Goal: Communication & Community: Share content

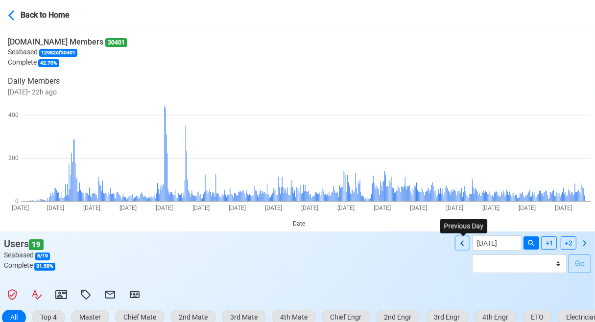
click at [464, 244] on icon at bounding box center [463, 244] width 12 height 12
type input "[DATE]"
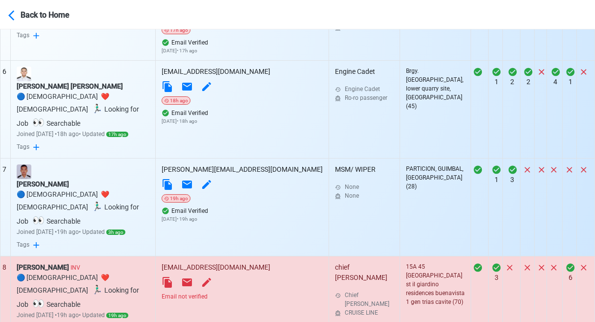
scroll to position [847, 0]
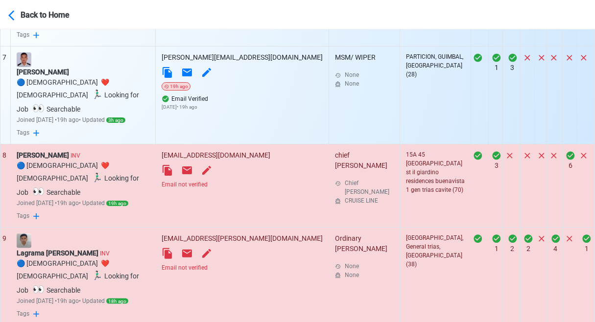
select select "100"
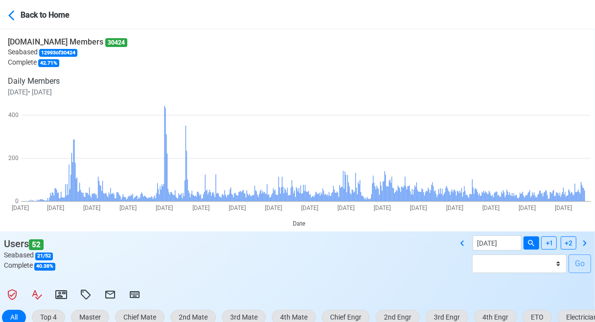
scroll to position [245, 0]
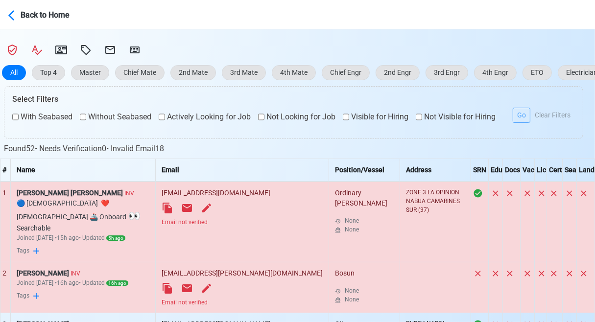
click at [241, 223] on div "Email not verified" at bounding box center [242, 222] width 161 height 9
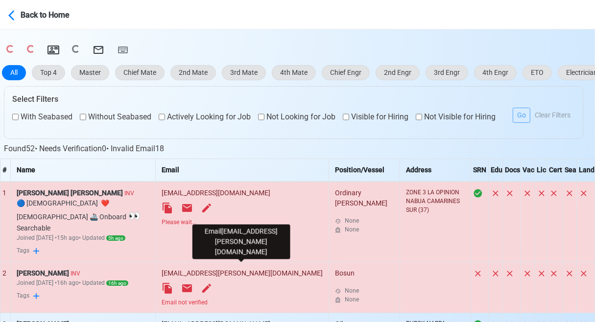
scroll to position [294, 0]
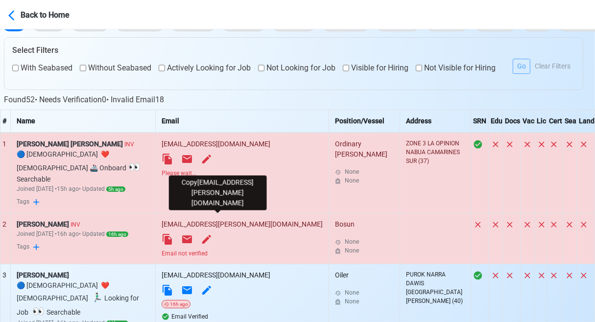
drag, startPoint x: 216, startPoint y: 219, endPoint x: 208, endPoint y: 224, distance: 9.5
click at [211, 222] on td "[EMAIL_ADDRESS][PERSON_NAME][DOMAIN_NAME] Email not verified" at bounding box center [242, 238] width 173 height 51
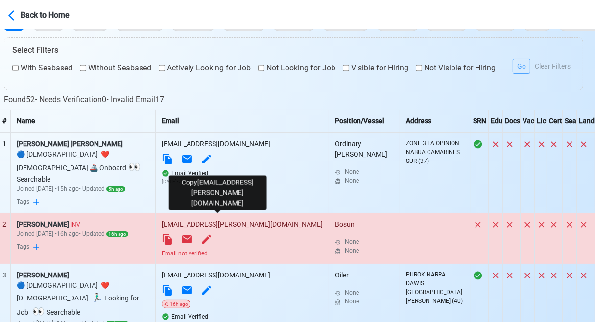
click at [172, 234] on icon at bounding box center [167, 239] width 9 height 11
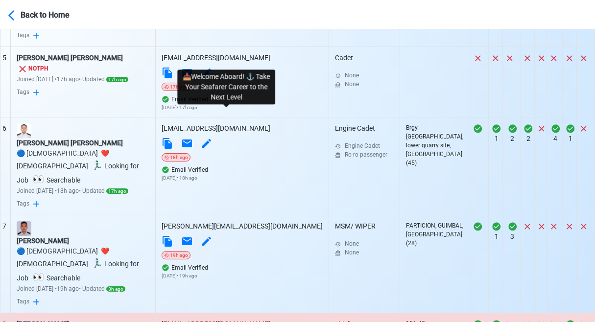
scroll to position [686, 0]
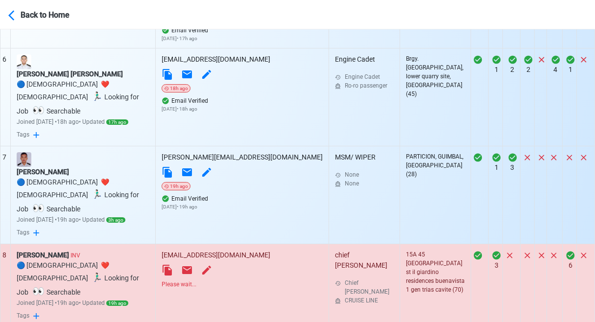
scroll to position [784, 0]
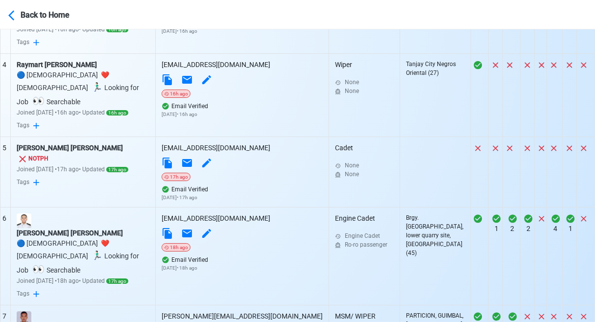
scroll to position [343, 0]
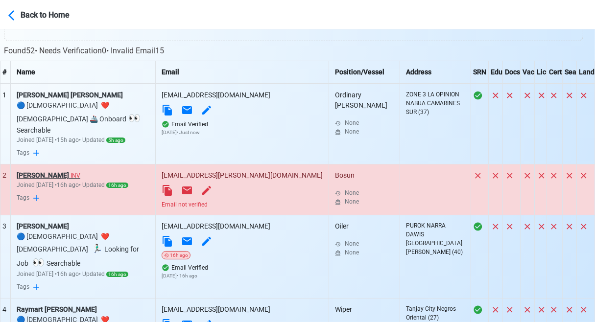
click at [56, 171] on div "[PERSON_NAME] INV" at bounding box center [83, 176] width 133 height 10
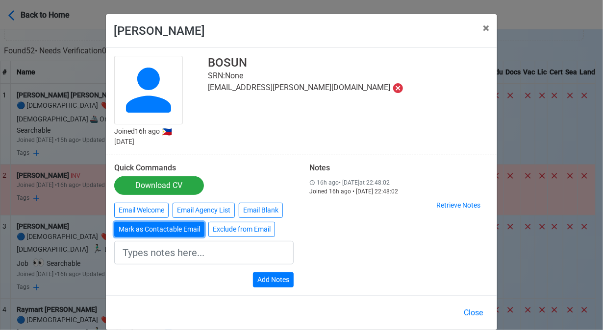
click at [143, 231] on button "Mark as Contactable Email" at bounding box center [159, 229] width 90 height 15
type input "Marked as Contactable email"
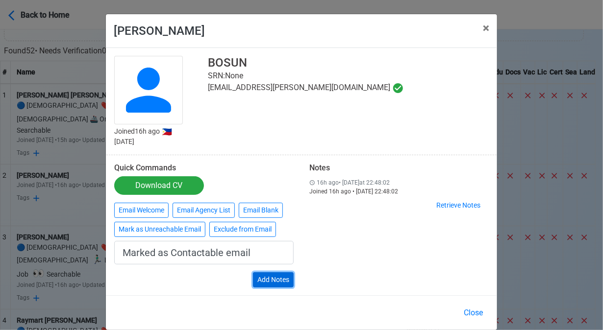
click at [272, 275] on button "Add Notes" at bounding box center [273, 279] width 41 height 15
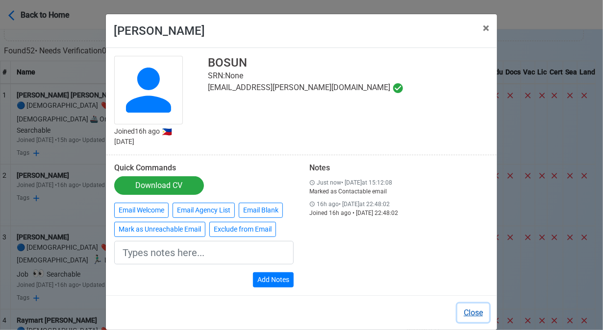
click at [475, 314] on button "Close" at bounding box center [473, 313] width 32 height 19
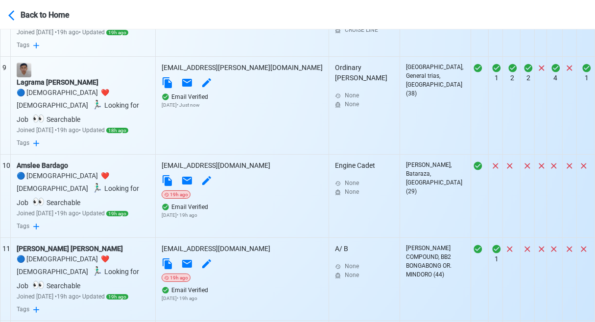
scroll to position [1078, 0]
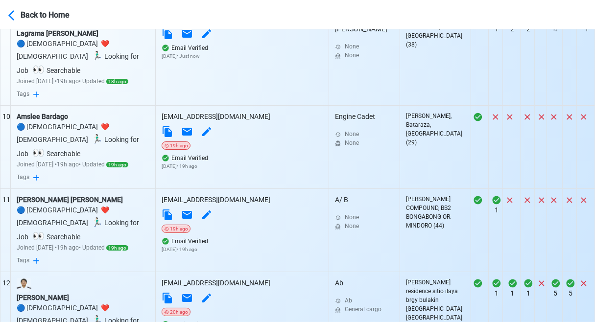
scroll to position [1176, 0]
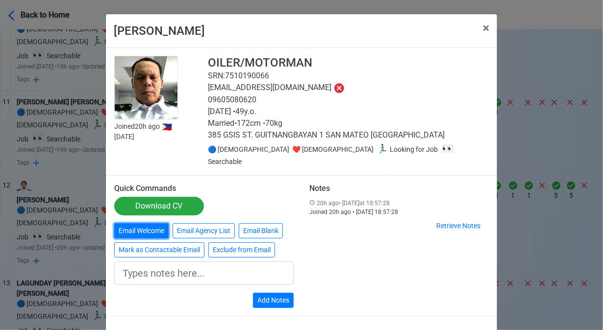
click at [153, 225] on button "Email Welcome" at bounding box center [141, 230] width 54 height 15
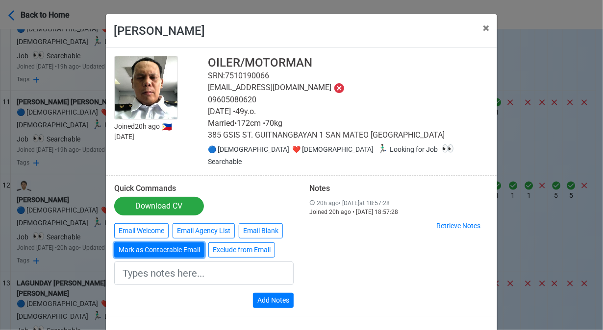
click at [164, 243] on button "Mark as Contactable Email" at bounding box center [159, 250] width 90 height 15
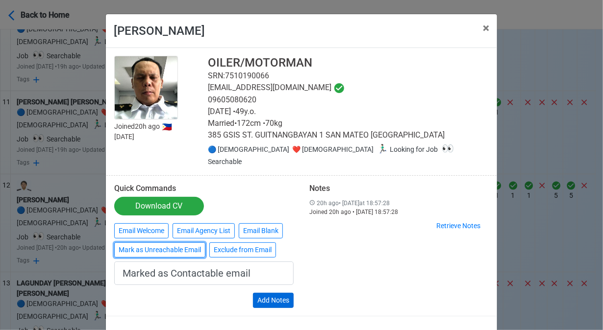
type input "Marked as Contactable email"
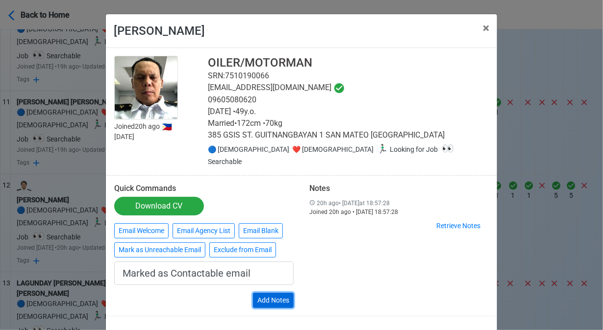
click at [281, 293] on button "Add Notes" at bounding box center [273, 300] width 41 height 15
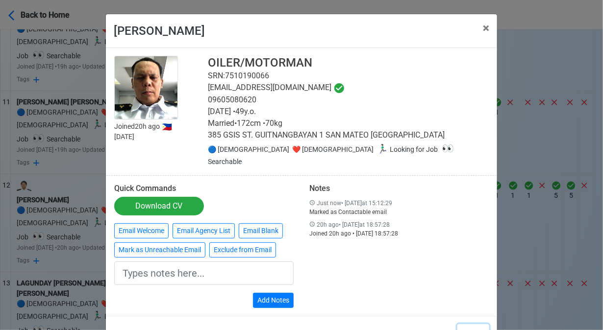
click at [471, 322] on button "Close" at bounding box center [473, 333] width 32 height 19
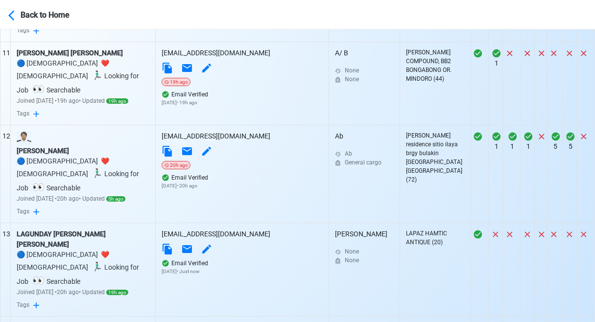
scroll to position [1323, 0]
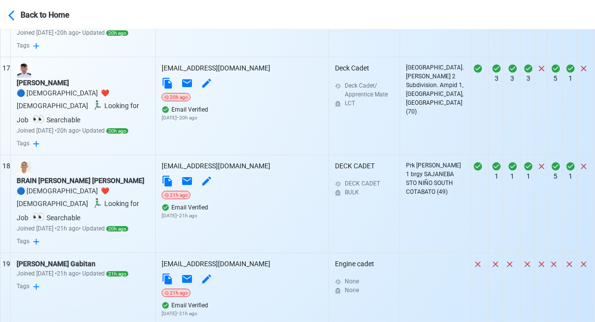
scroll to position [1862, 0]
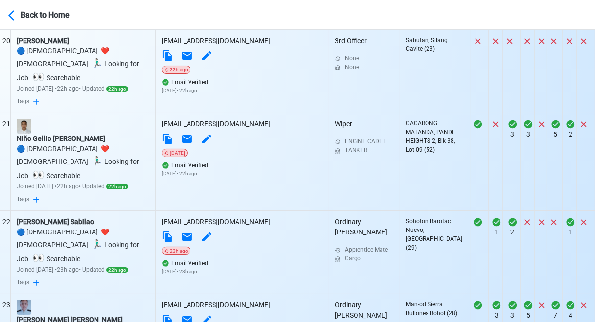
scroll to position [2156, 0]
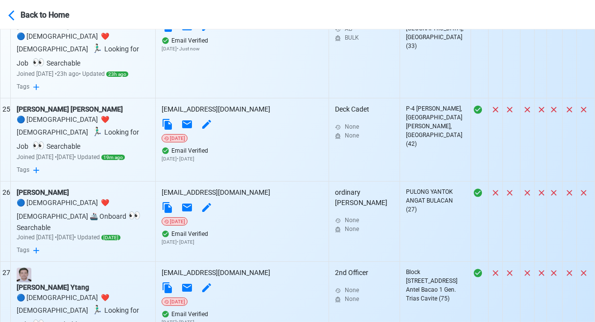
scroll to position [2499, 0]
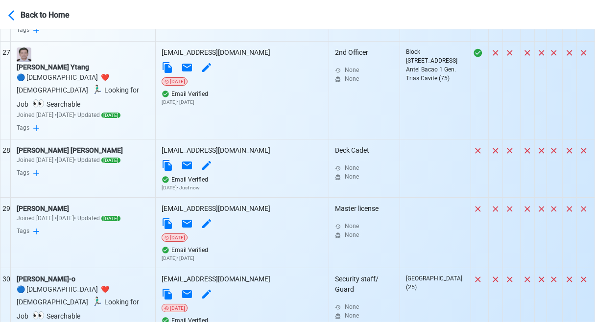
scroll to position [2695, 0]
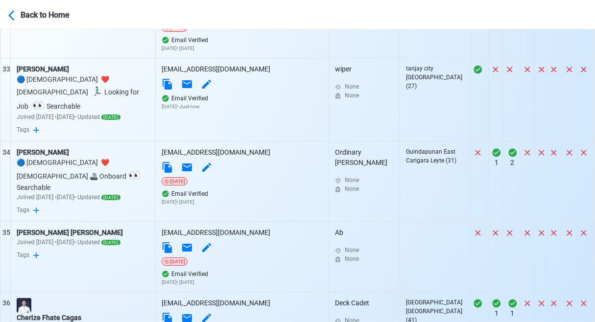
scroll to position [3234, 0]
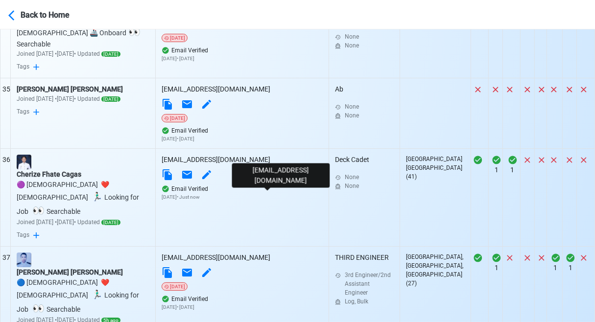
scroll to position [3381, 0]
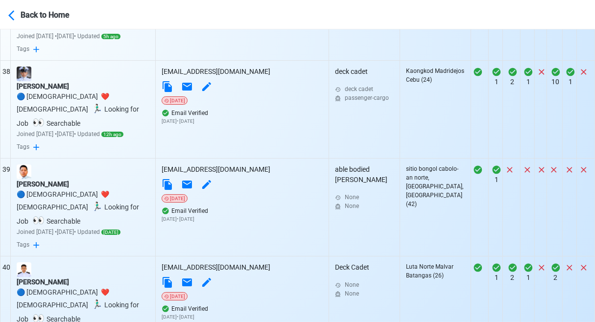
scroll to position [3577, 0]
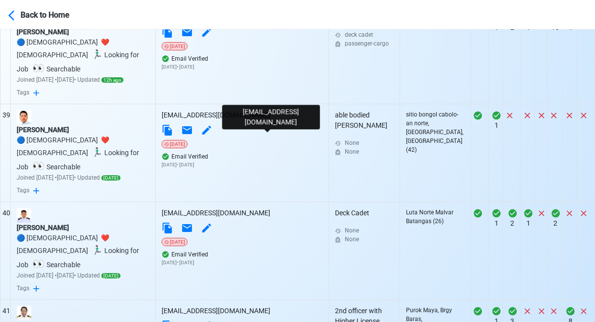
scroll to position [3675, 0]
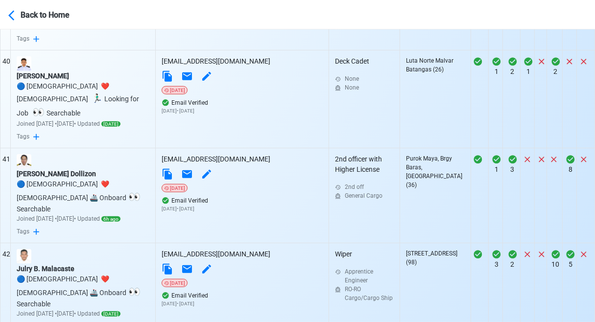
scroll to position [3763, 0]
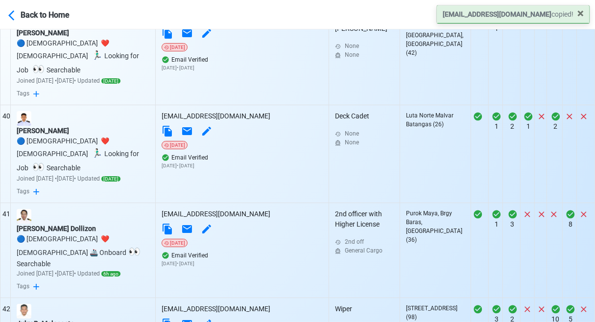
scroll to position [3665, 0]
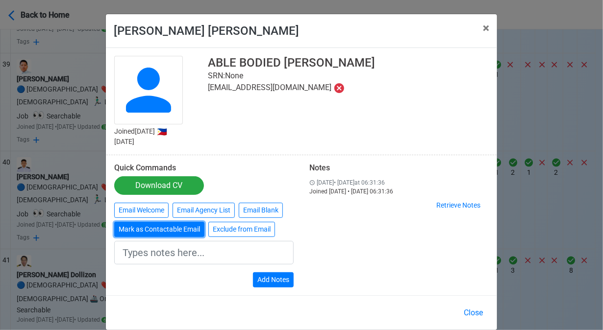
click at [148, 227] on button "Mark as Contactable Email" at bounding box center [159, 229] width 90 height 15
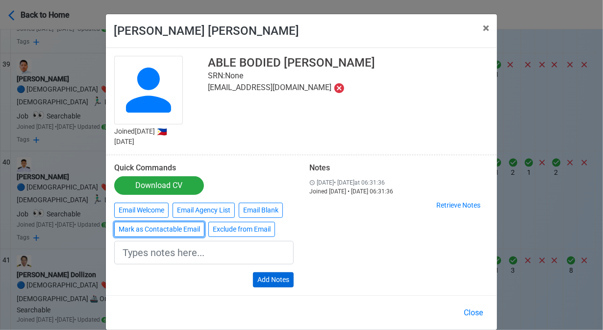
type input "Marked as Contactable email"
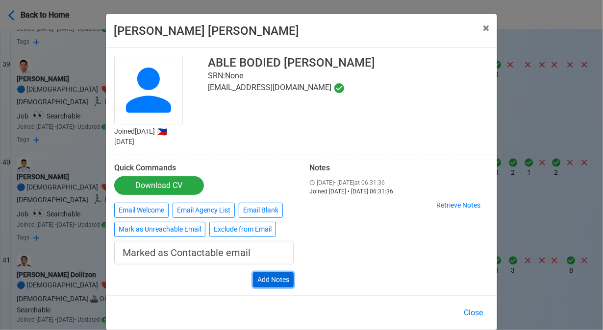
click at [276, 276] on button "Add Notes" at bounding box center [273, 279] width 41 height 15
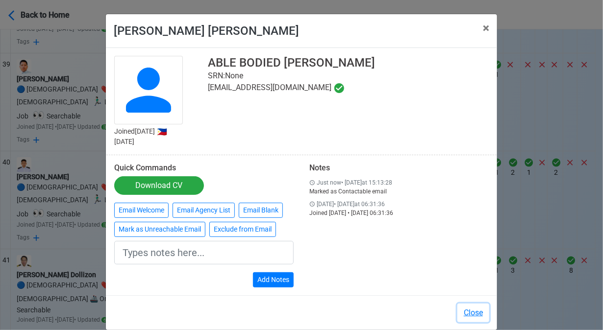
click at [470, 310] on button "Close" at bounding box center [473, 313] width 32 height 19
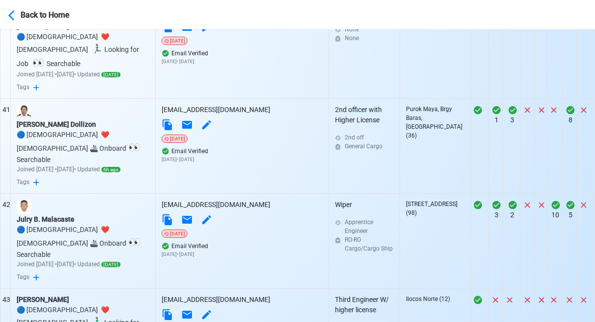
scroll to position [3816, 0]
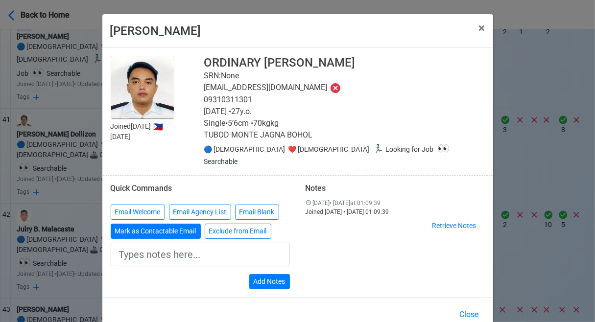
scroll to position [3809, 0]
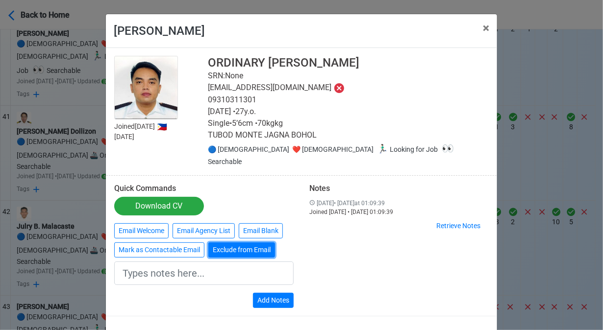
click at [245, 243] on button "Exclude from Email" at bounding box center [241, 250] width 67 height 15
type input "Exclude from Email"
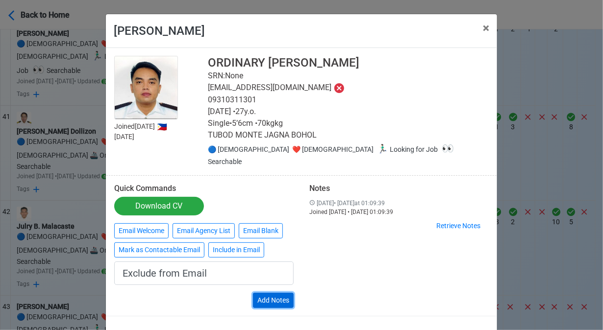
click at [281, 293] on button "Add Notes" at bounding box center [273, 300] width 41 height 15
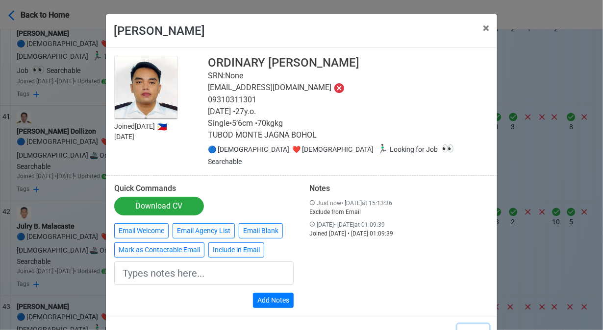
click at [475, 322] on button "Close" at bounding box center [473, 333] width 32 height 19
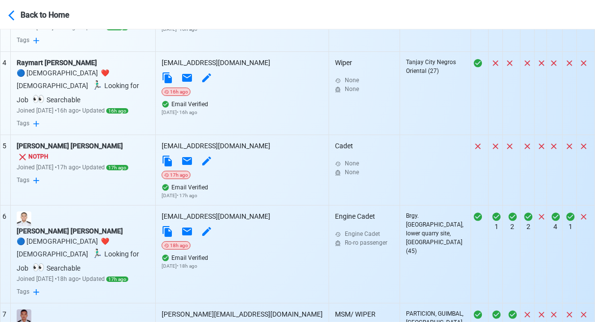
scroll to position [534, 0]
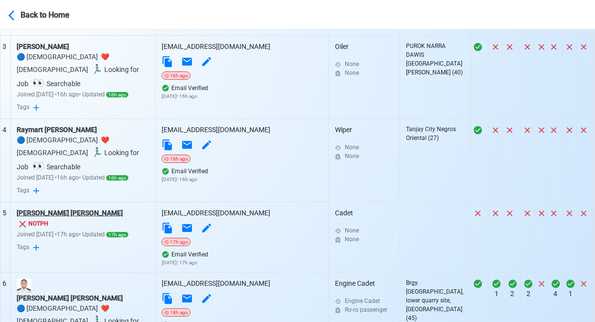
click at [78, 208] on div "[PERSON_NAME] [PERSON_NAME]" at bounding box center [83, 213] width 133 height 10
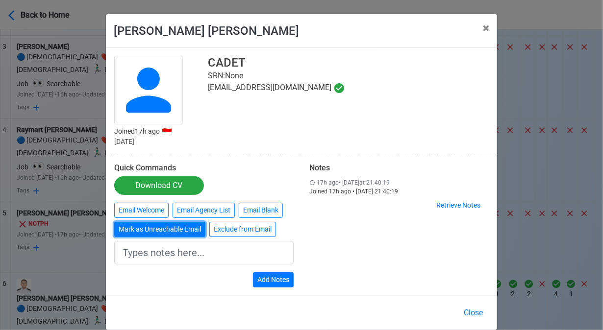
click at [194, 228] on button "Mark as Unreachable Email" at bounding box center [159, 229] width 91 height 15
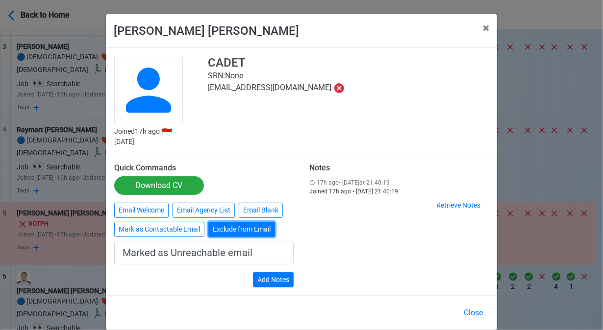
click at [223, 232] on button "Exclude from Email" at bounding box center [241, 229] width 67 height 15
type input "Exclude from Email"
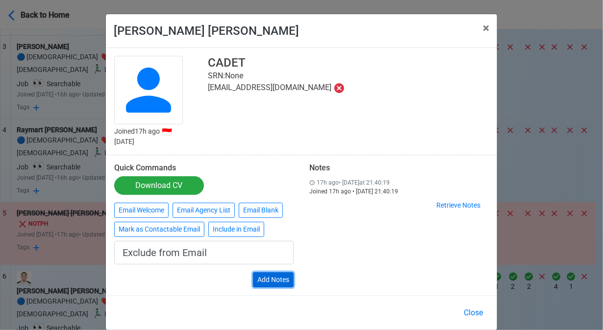
click at [284, 276] on button "Add Notes" at bounding box center [273, 279] width 41 height 15
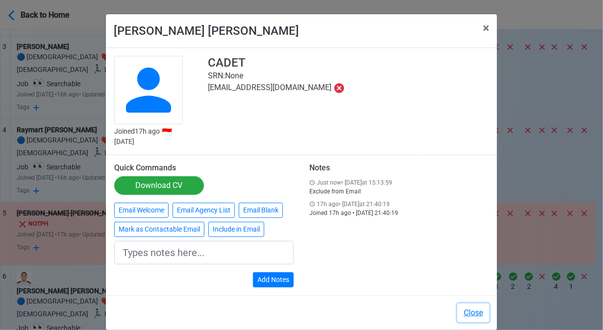
click at [474, 312] on button "Close" at bounding box center [473, 313] width 32 height 19
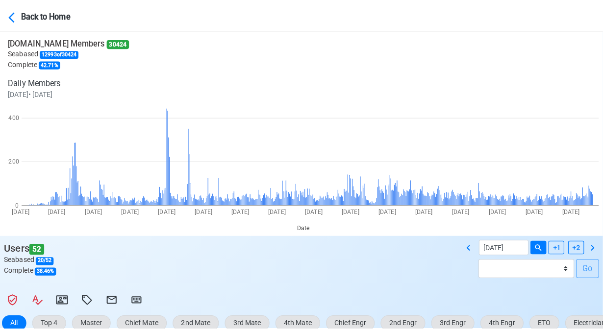
scroll to position [0, 0]
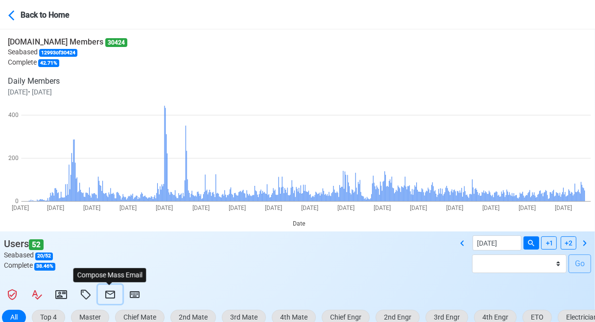
click at [110, 292] on icon at bounding box center [110, 295] width 10 height 8
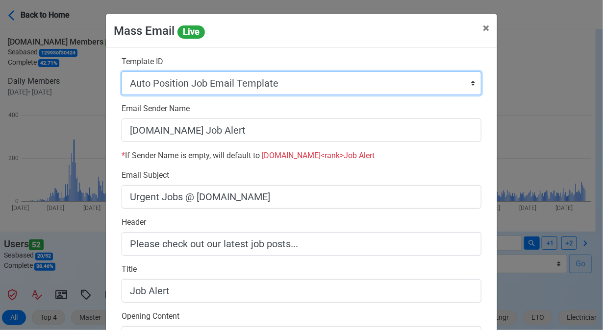
click at [314, 85] on select "Auto Position Job Email Template Incomplete CV Email Template ETO/ETR Job Email…" at bounding box center [302, 84] width 360 height 24
select select "d-0c193ece46b24c5dbce89cdb3e751472"
click at [122, 72] on select "Auto Position Job Email Template Incomplete CV Email Template ETO/ETR Job Email…" at bounding box center [302, 84] width 360 height 24
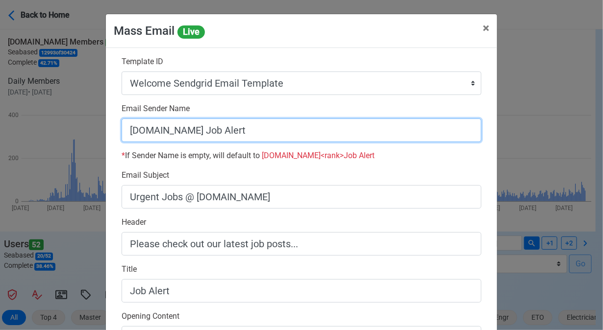
drag, startPoint x: 187, startPoint y: 130, endPoint x: 445, endPoint y: 134, distance: 257.7
click at [445, 134] on input "[DOMAIN_NAME] Job Alert" at bounding box center [302, 131] width 360 height 24
click at [122, 130] on input "[DOMAIN_NAME]" at bounding box center [302, 131] width 360 height 24
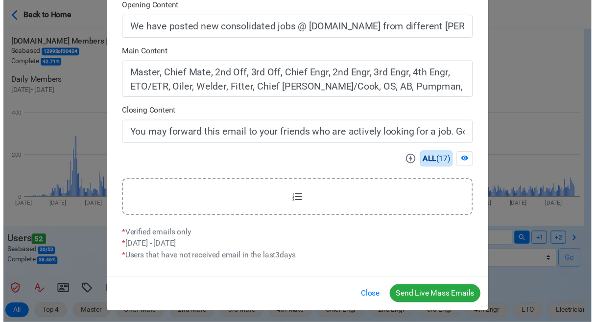
scroll to position [313, 0]
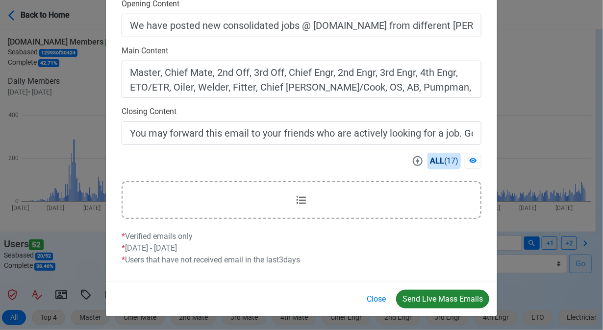
type input "Welcome to [DOMAIN_NAME]"
click at [441, 295] on button "Send Live Mass Emails" at bounding box center [442, 299] width 93 height 19
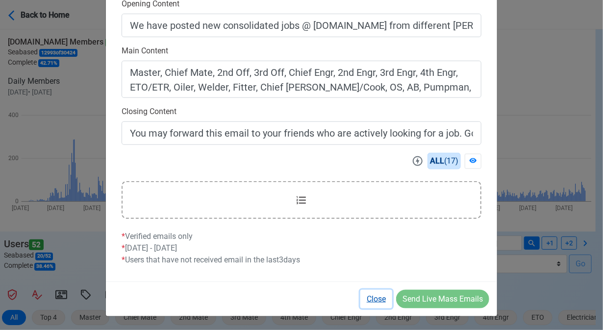
click at [382, 301] on button "Close" at bounding box center [376, 299] width 32 height 19
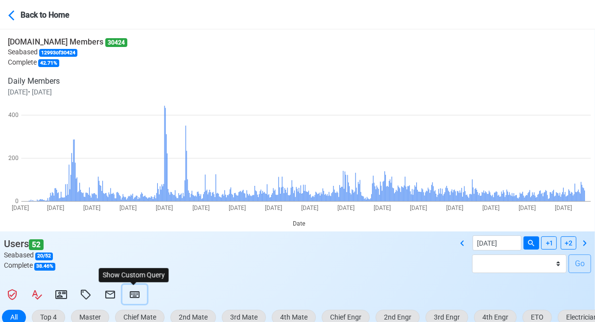
drag, startPoint x: 127, startPoint y: 294, endPoint x: 139, endPoint y: 278, distance: 20.0
click at [127, 294] on button at bounding box center [134, 294] width 24 height 19
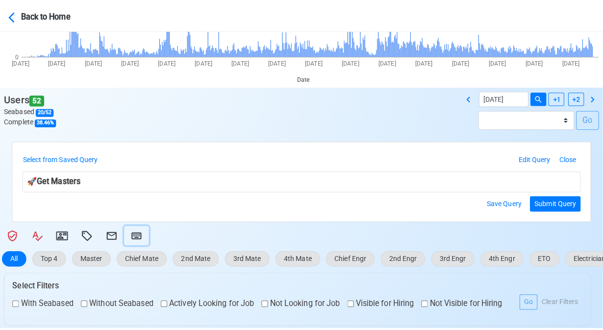
scroll to position [196, 0]
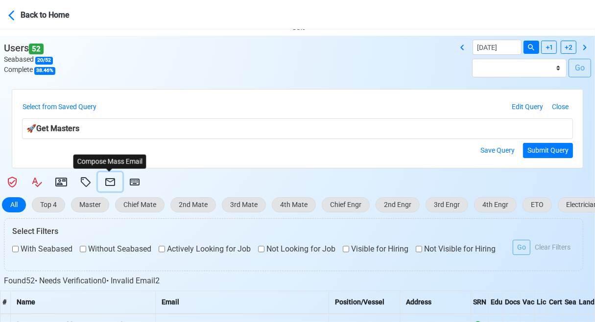
click at [109, 182] on icon at bounding box center [110, 182] width 10 height 8
select select "d-0c193ece46b24c5dbce89cdb3e751472"
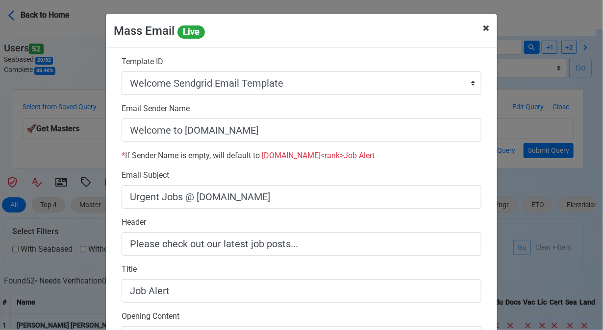
drag, startPoint x: 476, startPoint y: 28, endPoint x: 292, endPoint y: 98, distance: 196.5
click at [475, 28] on button "× Close" at bounding box center [486, 27] width 22 height 27
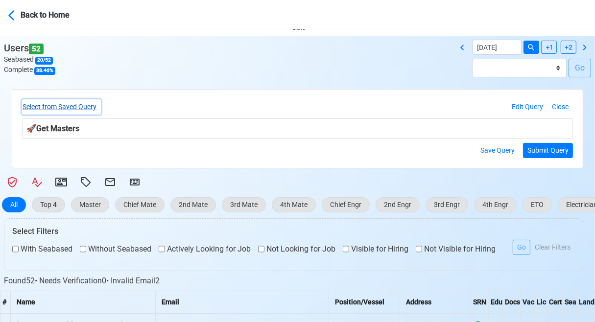
click at [89, 108] on button "Select from Saved Query" at bounding box center [61, 106] width 79 height 15
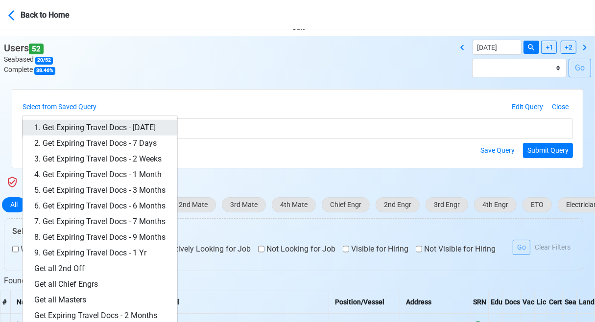
click at [109, 128] on link "1. Get Expiring Travel Docs - [DATE]" at bounding box center [100, 128] width 155 height 16
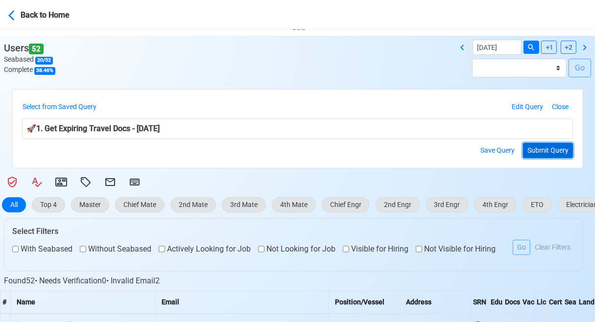
click at [556, 152] on button "Submit Query" at bounding box center [548, 150] width 50 height 15
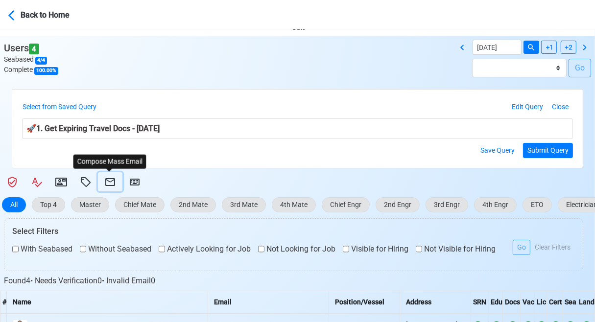
click at [111, 181] on icon at bounding box center [110, 182] width 10 height 8
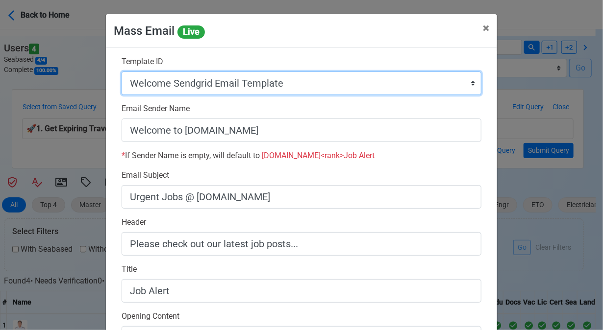
drag, startPoint x: 327, startPoint y: 85, endPoint x: 323, endPoint y: 88, distance: 5.2
click at [327, 85] on select "Auto Position Job Email Template Incomplete CV Email Template ETO/ETR Job Email…" at bounding box center [302, 84] width 360 height 24
select select "d-3e71907ffd064a39999872a824aaf79a"
click at [122, 72] on select "Auto Position Job Email Template Incomplete CV Email Template ETO/ETR Job Email…" at bounding box center [302, 84] width 360 height 24
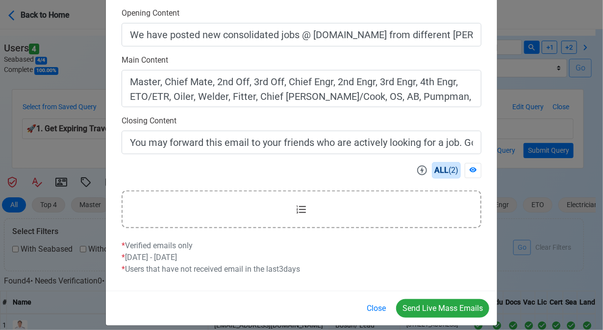
scroll to position [313, 0]
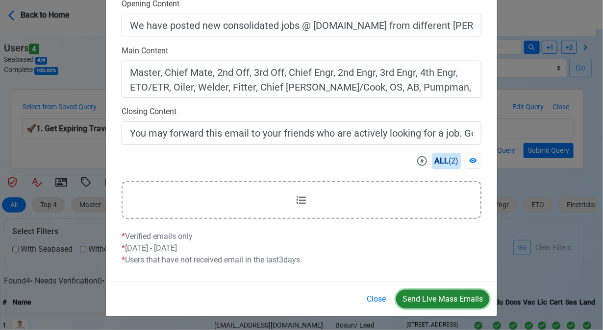
click at [436, 295] on button "Send Live Mass Emails" at bounding box center [442, 299] width 93 height 19
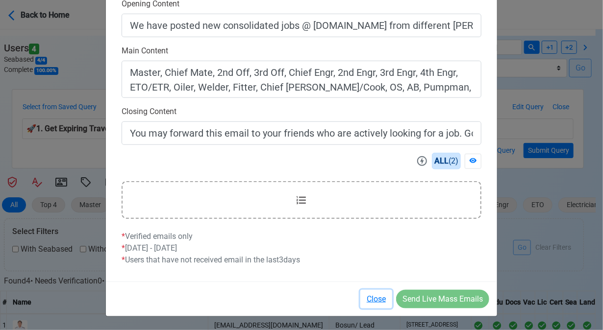
drag, startPoint x: 379, startPoint y: 296, endPoint x: 373, endPoint y: 295, distance: 6.4
click at [378, 296] on button "Close" at bounding box center [376, 299] width 32 height 19
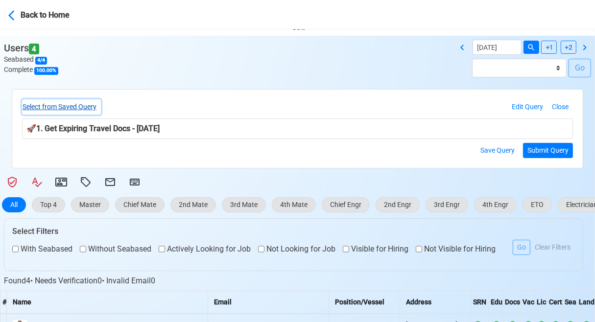
click at [87, 106] on button "Select from Saved Query" at bounding box center [61, 106] width 79 height 15
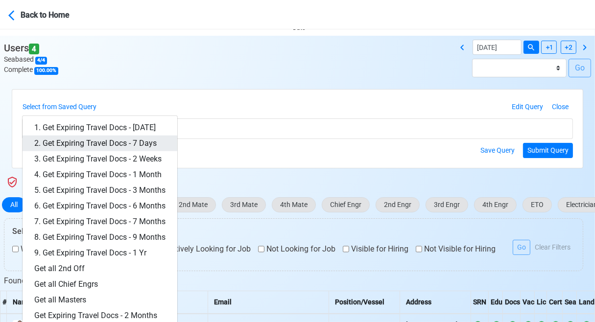
click at [107, 141] on link "2. Get Expiring Travel Docs - 7 Days" at bounding box center [100, 144] width 155 height 16
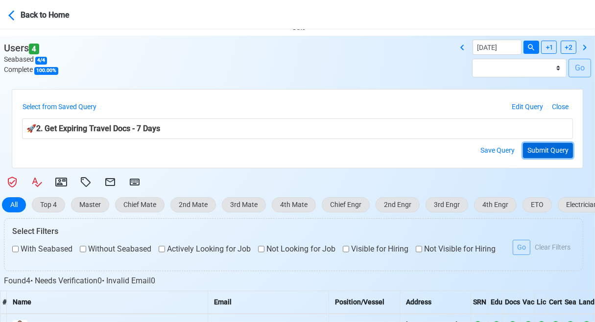
click at [556, 150] on button "Submit Query" at bounding box center [548, 150] width 50 height 15
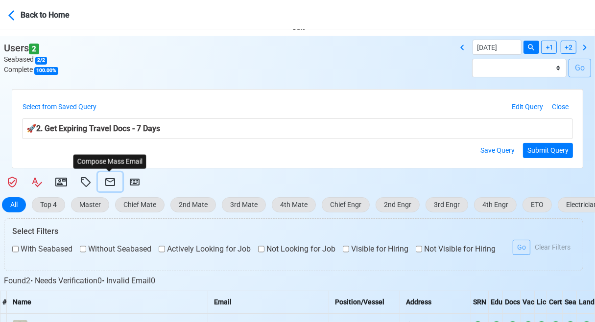
click at [112, 182] on icon at bounding box center [110, 182] width 12 height 12
select select "d-3e71907ffd064a39999872a824aaf79a"
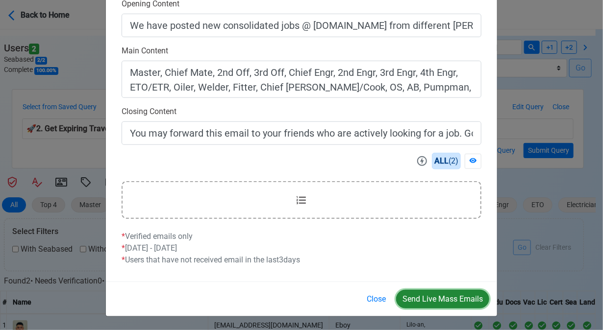
click at [445, 300] on button "Send Live Mass Emails" at bounding box center [442, 299] width 93 height 19
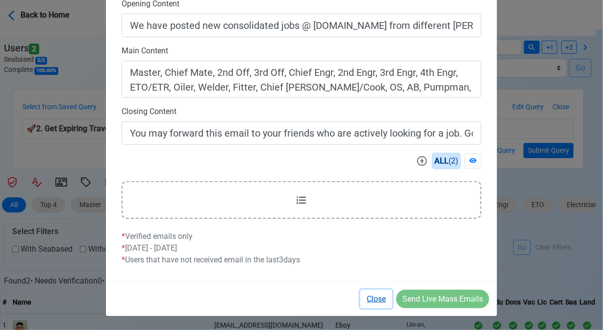
drag, startPoint x: 378, startPoint y: 299, endPoint x: 374, endPoint y: 284, distance: 15.6
click at [378, 298] on button "Close" at bounding box center [376, 299] width 32 height 19
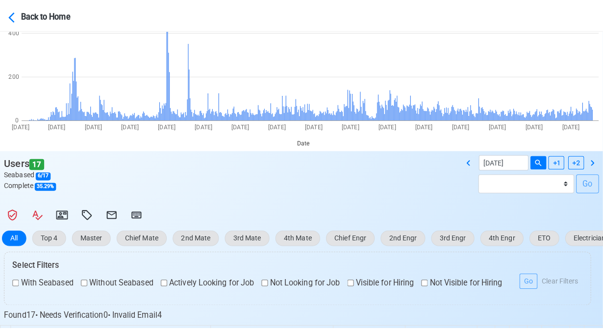
scroll to position [147, 0]
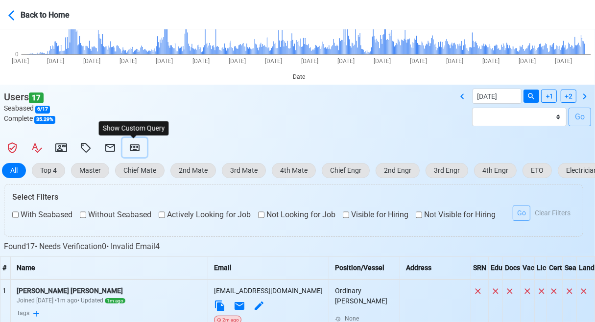
click at [135, 148] on icon at bounding box center [135, 148] width 12 height 12
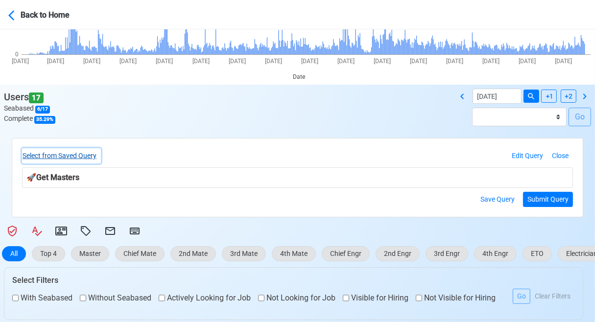
click at [80, 154] on button "Select from Saved Query" at bounding box center [61, 155] width 79 height 15
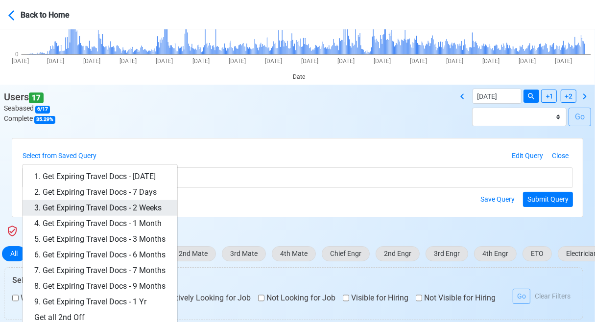
click at [119, 207] on link "3. Get Expiring Travel Docs - 2 Weeks" at bounding box center [100, 208] width 155 height 16
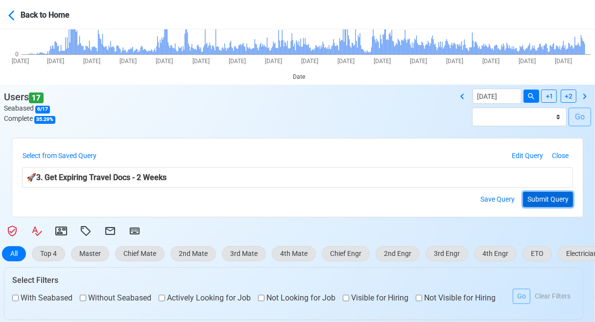
click at [546, 202] on button "Submit Query" at bounding box center [548, 199] width 50 height 15
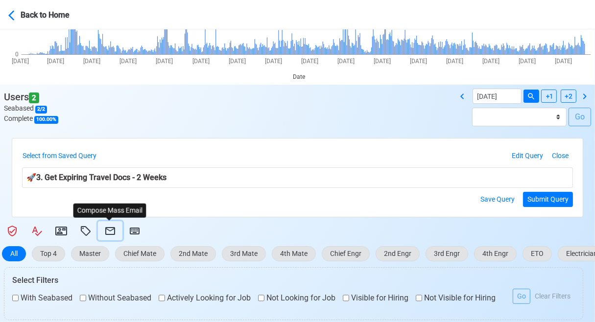
click at [105, 228] on icon at bounding box center [110, 231] width 10 height 8
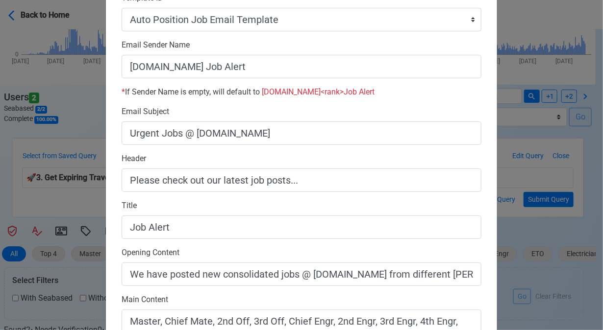
scroll to position [49, 0]
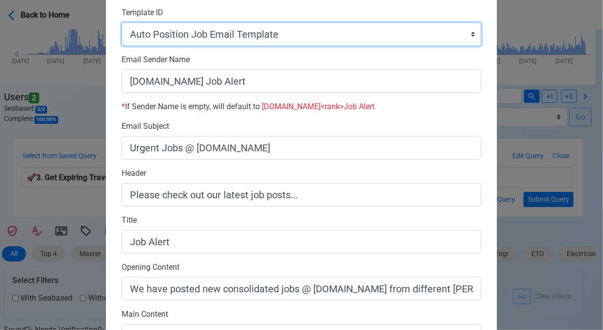
click at [354, 35] on select "Auto Position Job Email Template Incomplete CV Email Template ETO/ETR Job Email…" at bounding box center [302, 35] width 360 height 24
select select "d-3e71907ffd064a39999872a824aaf79a"
click at [122, 23] on select "Auto Position Job Email Template Incomplete CV Email Template ETO/ETR Job Email…" at bounding box center [302, 35] width 360 height 24
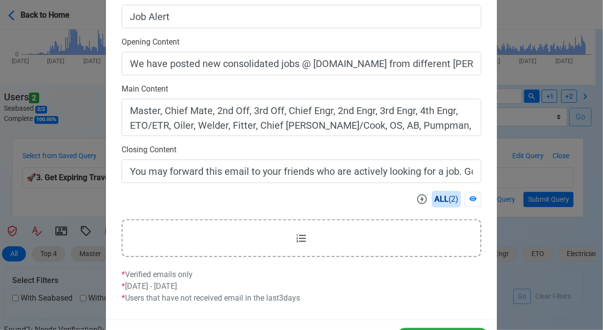
scroll to position [313, 0]
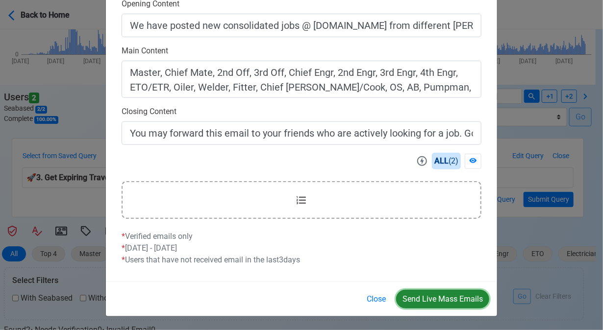
click at [439, 298] on button "Send Live Mass Emails" at bounding box center [442, 299] width 93 height 19
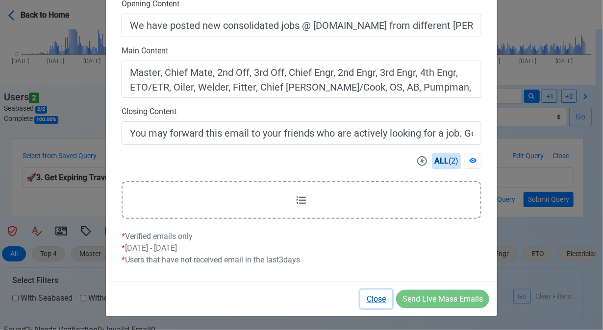
click at [377, 300] on button "Close" at bounding box center [376, 299] width 32 height 19
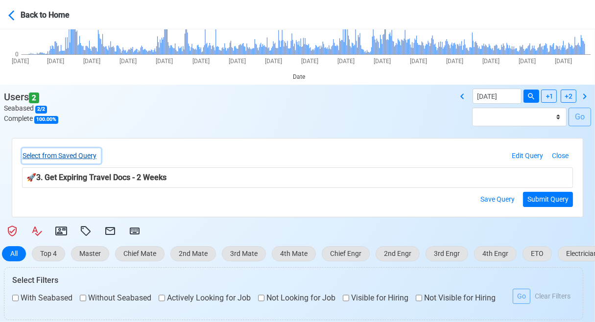
click at [86, 154] on button "Select from Saved Query" at bounding box center [61, 155] width 79 height 15
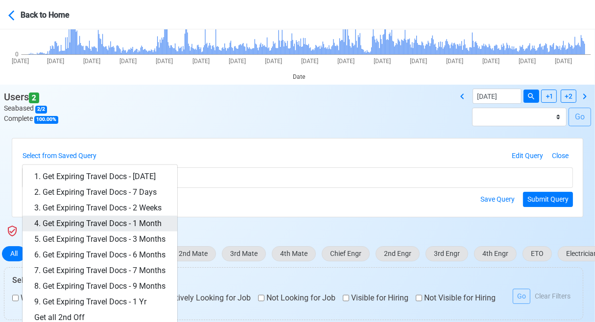
click at [138, 227] on link "4. Get Expiring Travel Docs - 1 Month" at bounding box center [100, 224] width 155 height 16
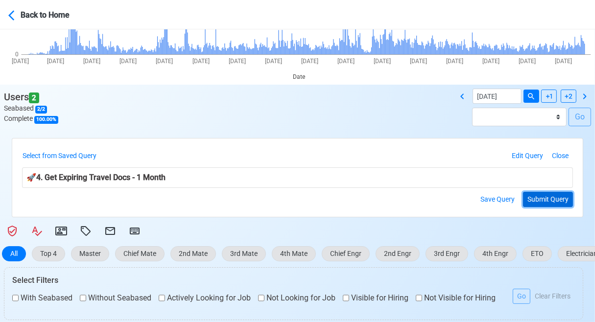
click at [546, 203] on button "Submit Query" at bounding box center [548, 199] width 50 height 15
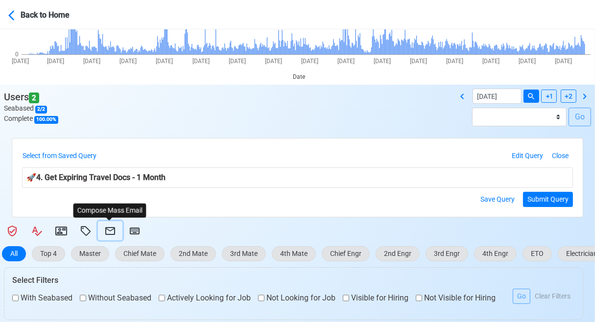
click at [111, 233] on icon at bounding box center [110, 231] width 12 height 12
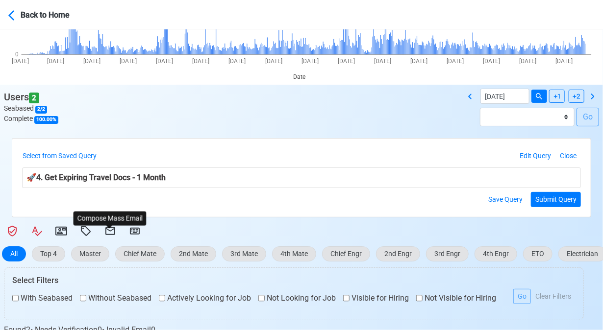
select select "d-3e71907ffd064a39999872a824aaf79a"
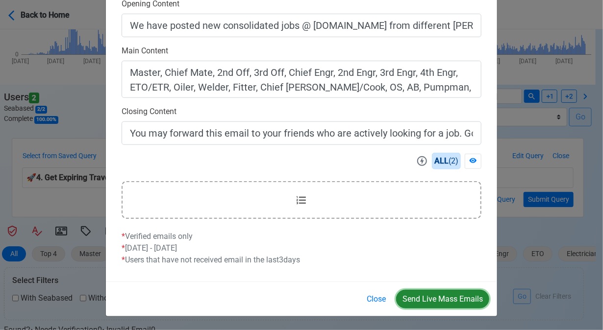
click at [429, 297] on button "Send Live Mass Emails" at bounding box center [442, 299] width 93 height 19
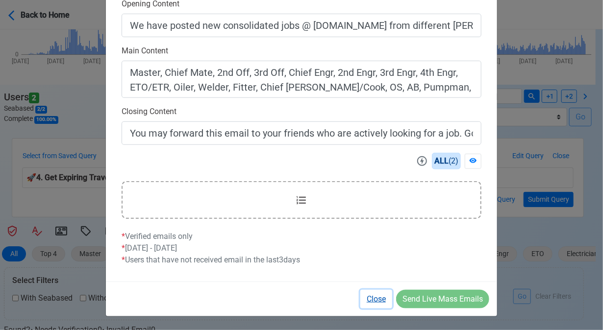
click at [377, 300] on button "Close" at bounding box center [376, 299] width 32 height 19
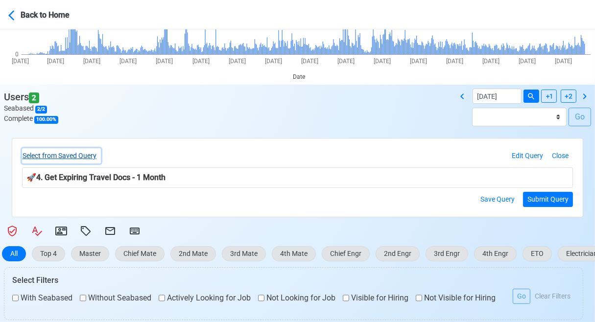
click at [90, 156] on button "Select from Saved Query" at bounding box center [61, 155] width 79 height 15
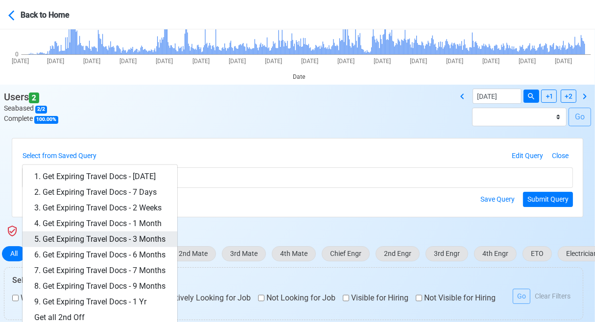
click at [144, 242] on link "5. Get Expiring Travel Docs - 3 Months" at bounding box center [100, 240] width 155 height 16
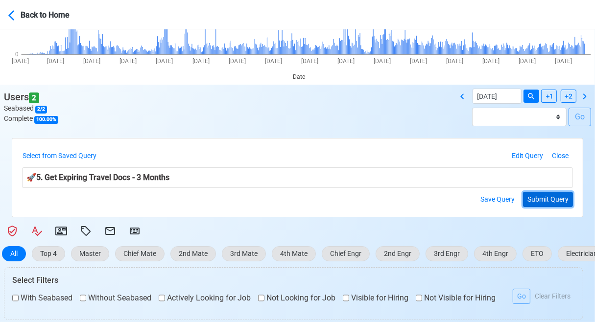
click at [535, 202] on button "Submit Query" at bounding box center [548, 199] width 50 height 15
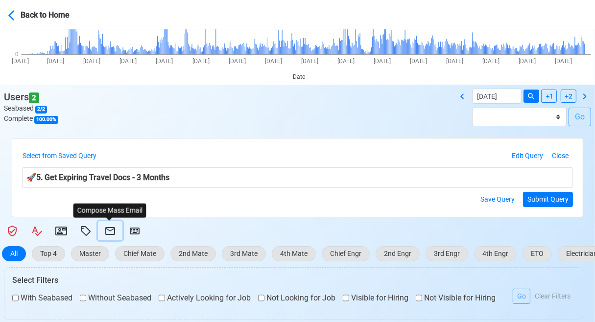
click at [107, 225] on icon at bounding box center [110, 231] width 12 height 12
select select "d-3e71907ffd064a39999872a824aaf79a"
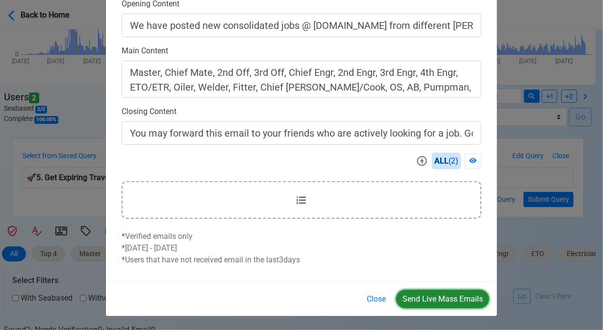
click at [441, 295] on button "Send Live Mass Emails" at bounding box center [442, 299] width 93 height 19
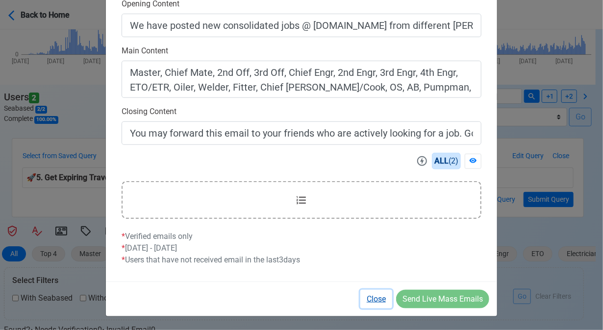
click at [371, 297] on button "Close" at bounding box center [376, 299] width 32 height 19
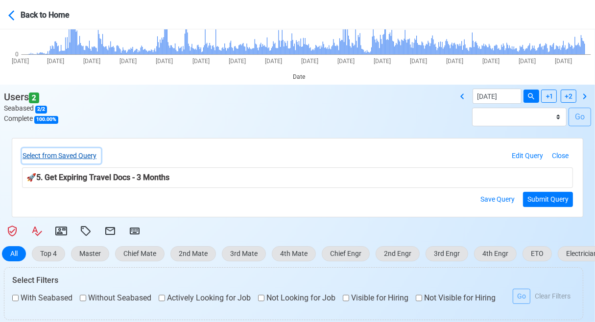
click at [86, 156] on button "Select from Saved Query" at bounding box center [61, 155] width 79 height 15
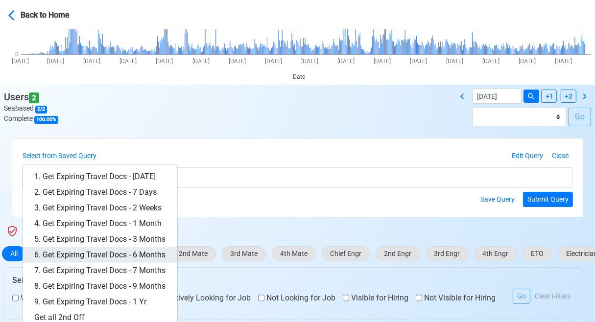
click at [143, 252] on link "6. Get Expiring Travel Docs - 6 Months" at bounding box center [100, 255] width 155 height 16
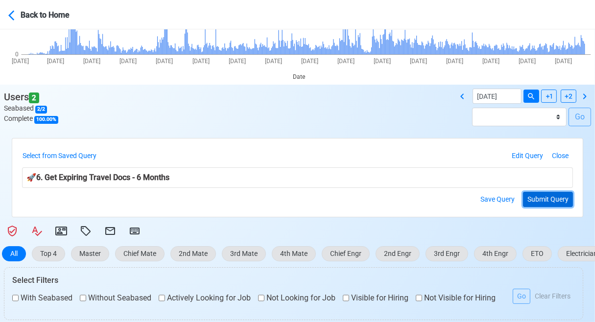
click at [546, 199] on button "Submit Query" at bounding box center [548, 199] width 50 height 15
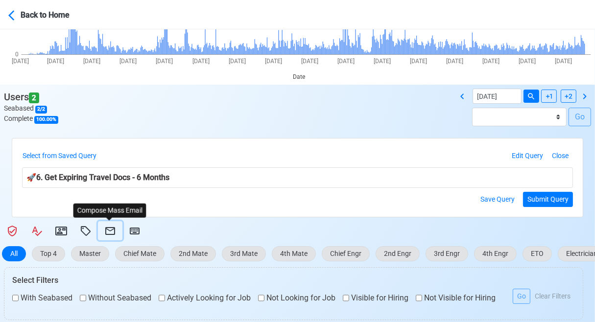
click at [109, 228] on icon at bounding box center [110, 231] width 10 height 8
select select "d-3e71907ffd064a39999872a824aaf79a"
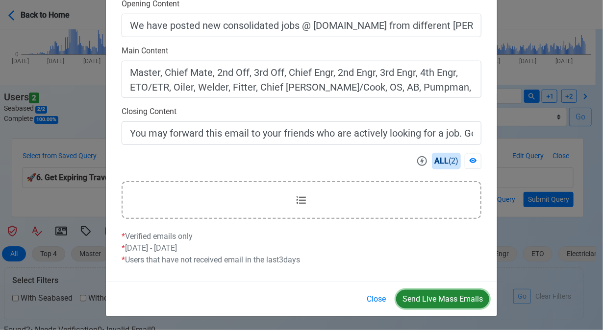
click at [429, 297] on button "Send Live Mass Emails" at bounding box center [442, 299] width 93 height 19
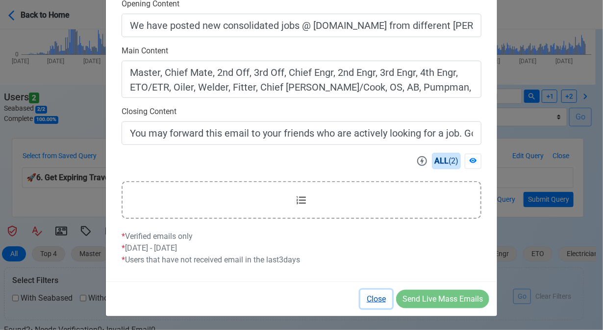
click at [383, 296] on button "Close" at bounding box center [376, 299] width 32 height 19
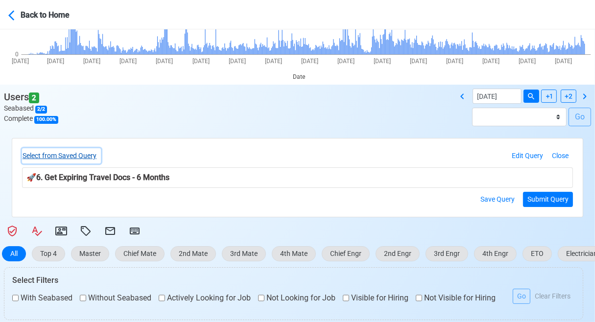
click at [72, 154] on button "Select from Saved Query" at bounding box center [61, 155] width 79 height 15
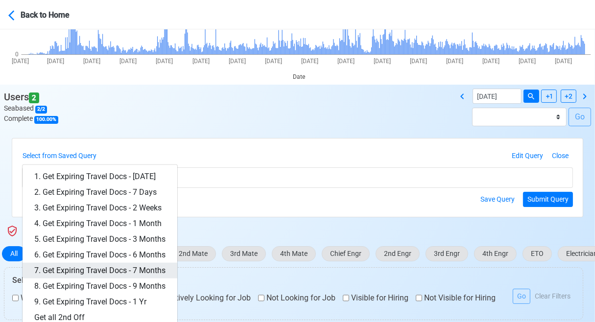
click at [141, 267] on link "7. Get Expiring Travel Docs - 7 Months" at bounding box center [100, 271] width 155 height 16
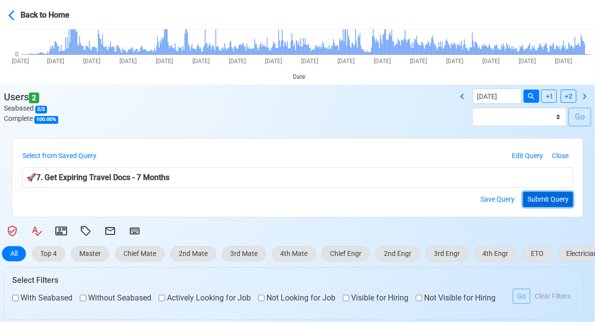
click at [544, 200] on button "Submit Query" at bounding box center [548, 199] width 50 height 15
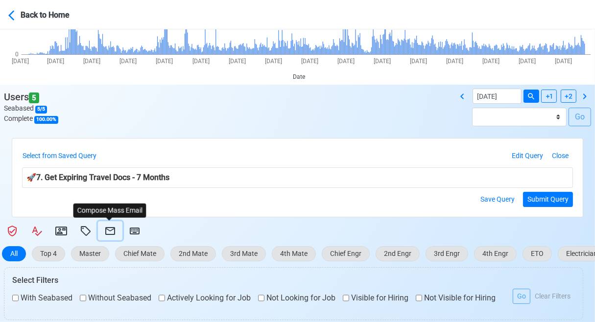
click at [108, 231] on icon at bounding box center [110, 231] width 12 height 12
select select "d-3e71907ffd064a39999872a824aaf79a"
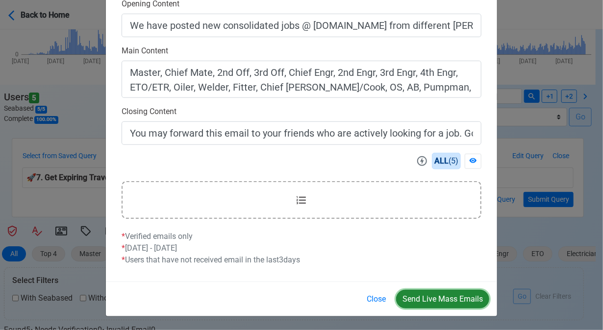
click at [440, 297] on button "Send Live Mass Emails" at bounding box center [442, 299] width 93 height 19
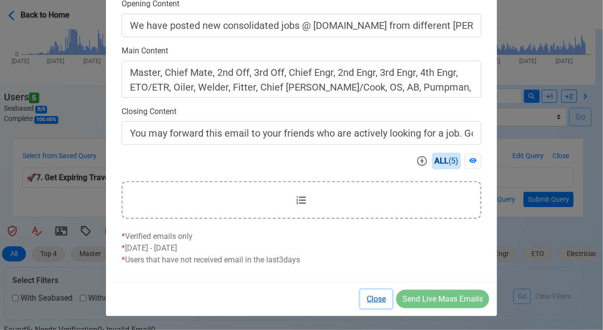
click at [379, 299] on button "Close" at bounding box center [376, 299] width 32 height 19
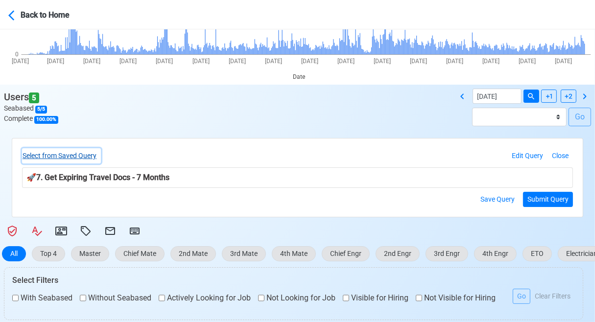
click at [95, 153] on button "Select from Saved Query" at bounding box center [61, 155] width 79 height 15
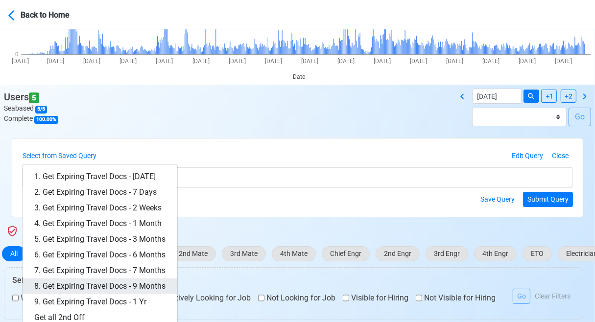
click at [159, 284] on link "8. Get Expiring Travel Docs - 9 Months" at bounding box center [100, 287] width 155 height 16
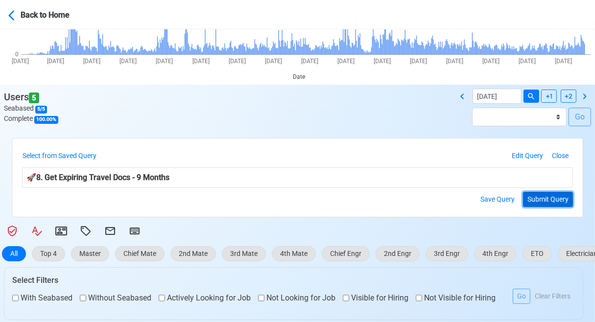
click at [538, 201] on button "Submit Query" at bounding box center [548, 199] width 50 height 15
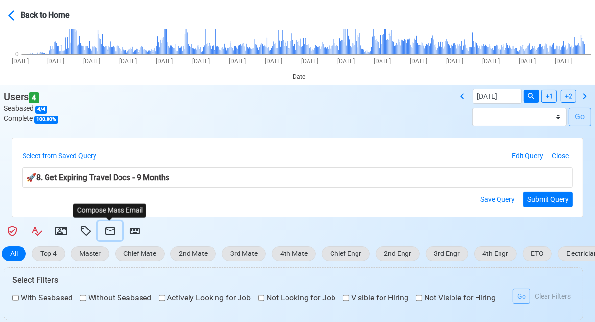
click at [113, 230] on icon at bounding box center [110, 231] width 12 height 12
select select "d-3e71907ffd064a39999872a824aaf79a"
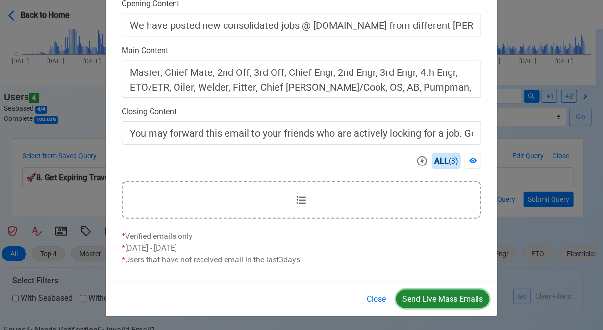
click at [419, 295] on button "Send Live Mass Emails" at bounding box center [442, 299] width 93 height 19
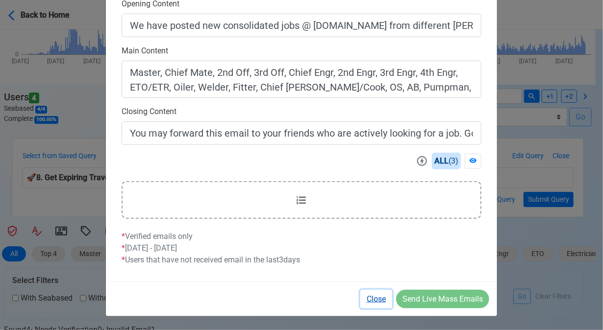
click at [372, 297] on button "Close" at bounding box center [376, 299] width 32 height 19
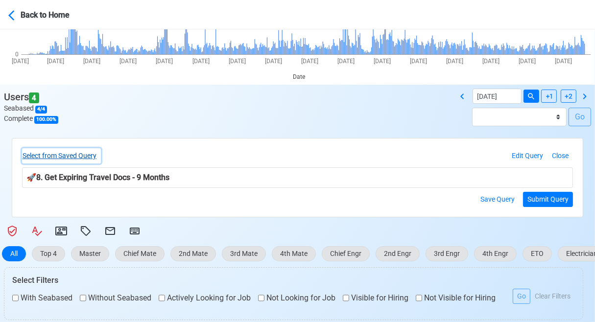
click at [88, 160] on button "Select from Saved Query" at bounding box center [61, 155] width 79 height 15
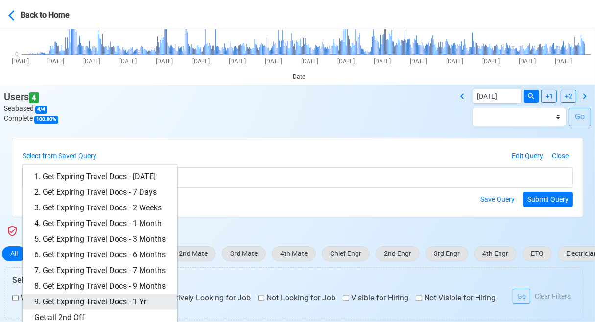
click at [134, 301] on link "9. Get Expiring Travel Docs - 1 Yr" at bounding box center [100, 302] width 155 height 16
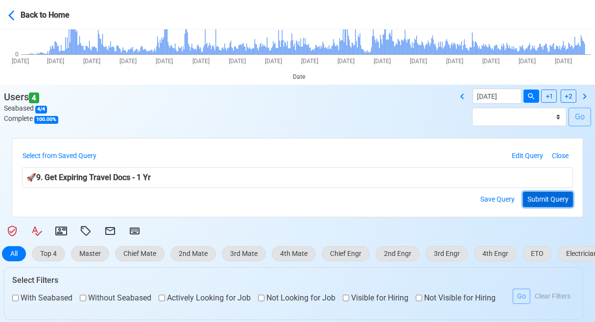
click at [553, 201] on button "Submit Query" at bounding box center [548, 199] width 50 height 15
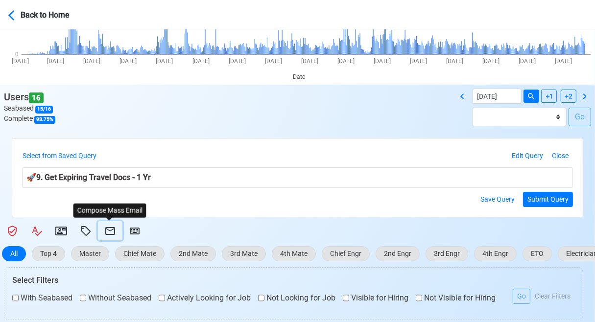
click at [107, 231] on icon at bounding box center [110, 231] width 12 height 12
select select "d-3e71907ffd064a39999872a824aaf79a"
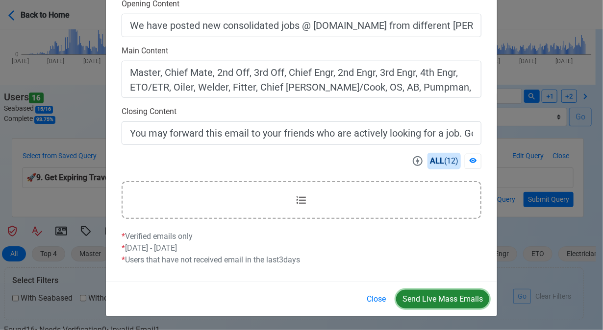
click at [441, 297] on button "Send Live Mass Emails" at bounding box center [442, 299] width 93 height 19
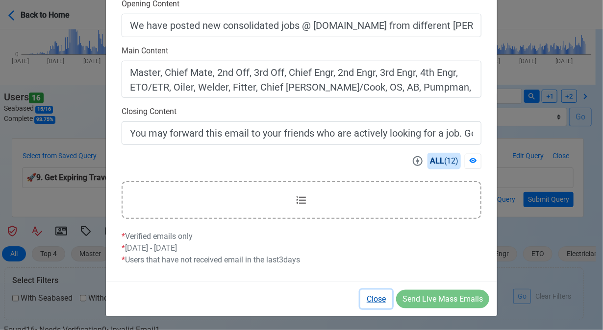
click at [374, 299] on button "Close" at bounding box center [376, 299] width 32 height 19
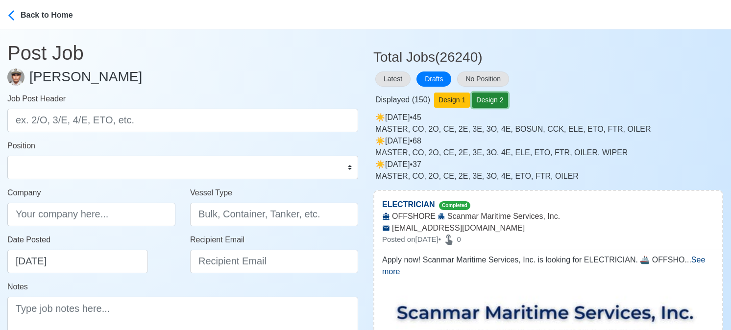
click at [486, 97] on button "Design 2" at bounding box center [490, 100] width 36 height 15
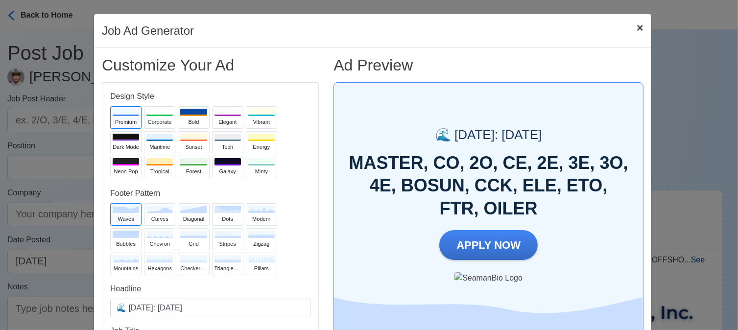
click at [638, 24] on span "×" at bounding box center [640, 27] width 7 height 13
